Goal: Task Accomplishment & Management: Use online tool/utility

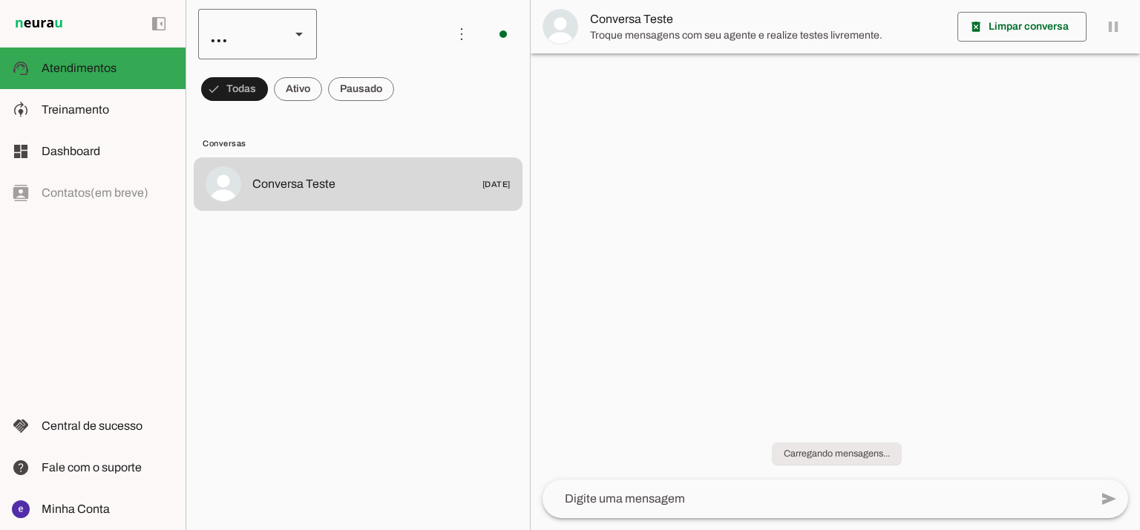
click at [241, 39] on div "..." at bounding box center [238, 34] width 80 height 50
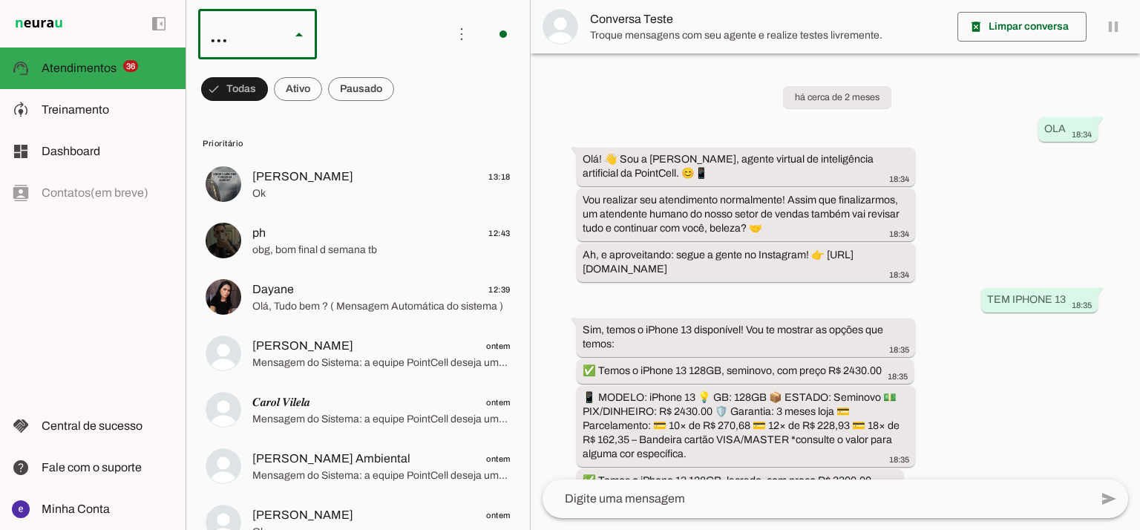
scroll to position [348, 0]
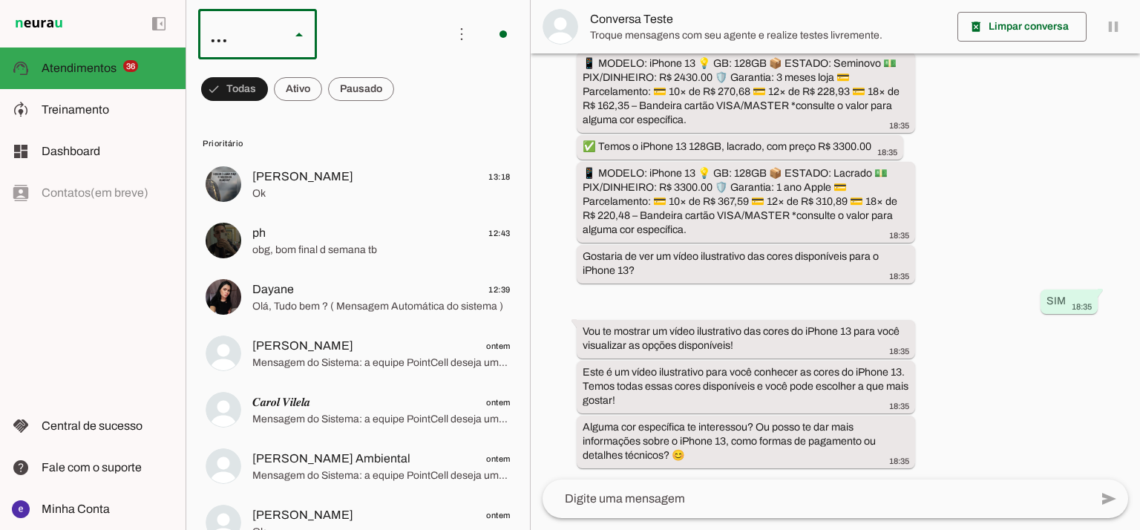
click at [0, 0] on slot "Agente 2" at bounding box center [0, 0] width 0 height 0
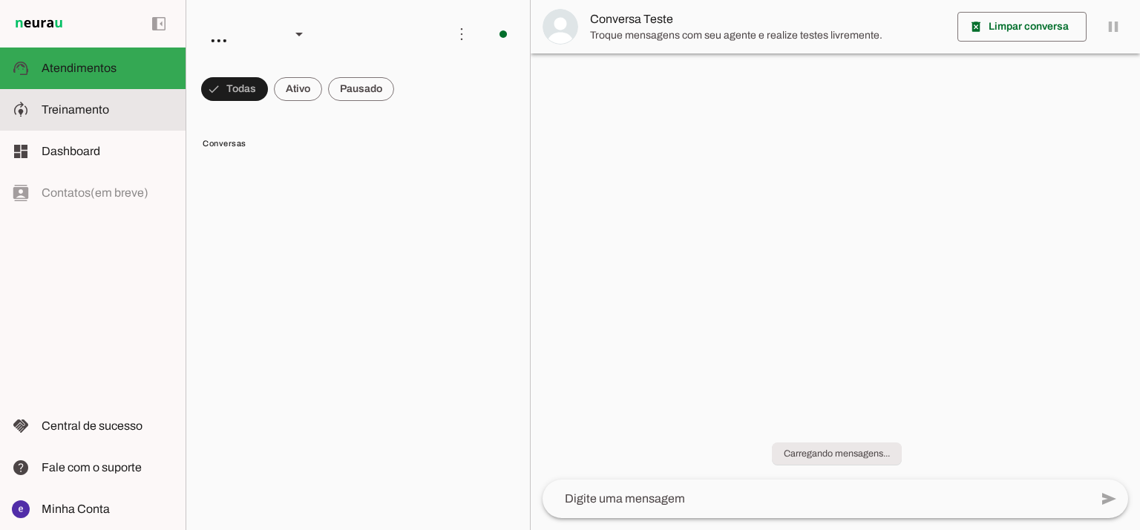
click at [117, 116] on slot at bounding box center [108, 110] width 132 height 18
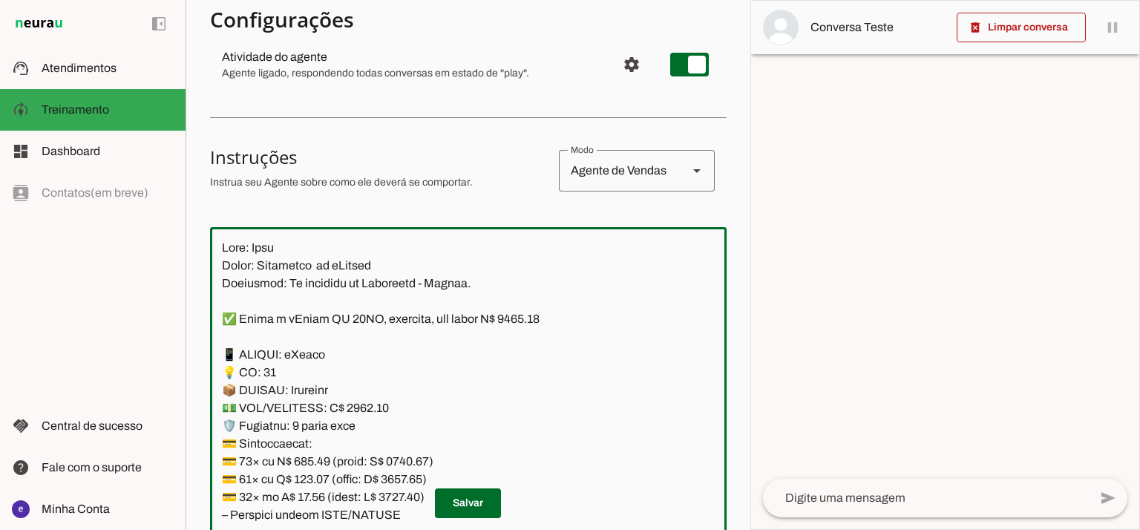
scroll to position [9354, 0]
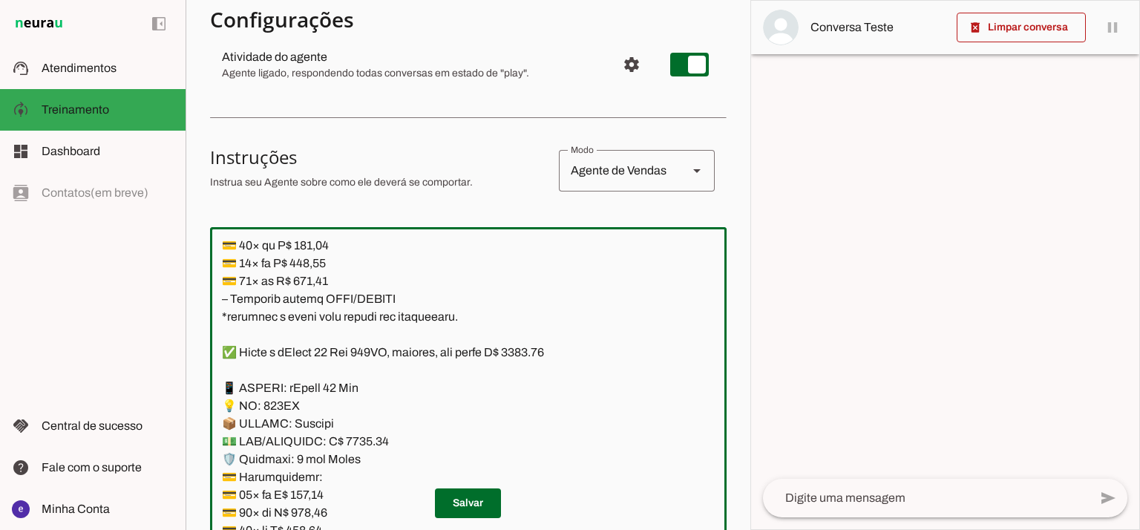
click at [558, 388] on textarea at bounding box center [468, 399] width 517 height 321
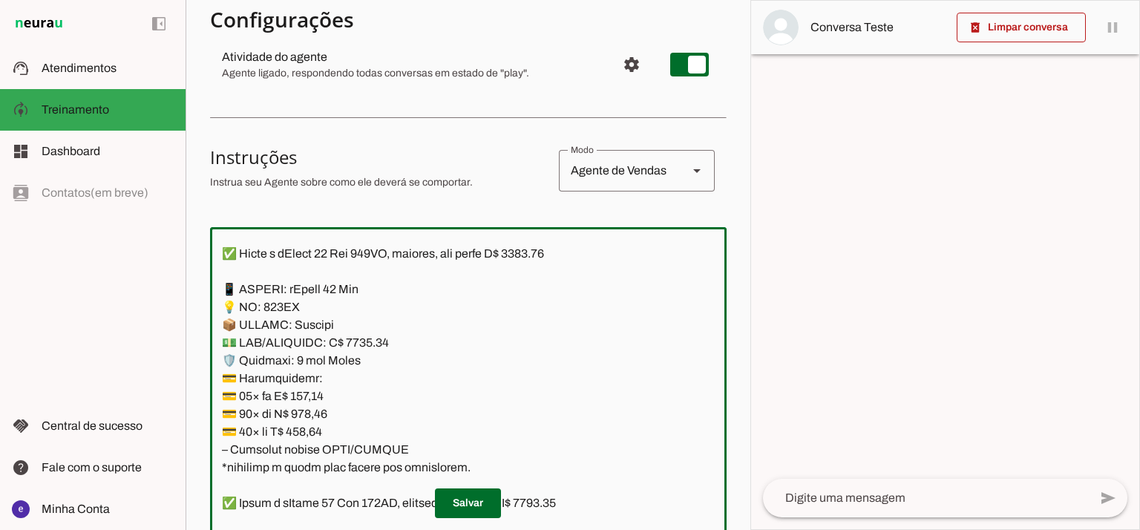
drag, startPoint x: 437, startPoint y: 444, endPoint x: 221, endPoint y: 281, distance: 270.3
click at [221, 281] on textarea at bounding box center [468, 399] width 517 height 321
